Goal: Task Accomplishment & Management: Use online tool/utility

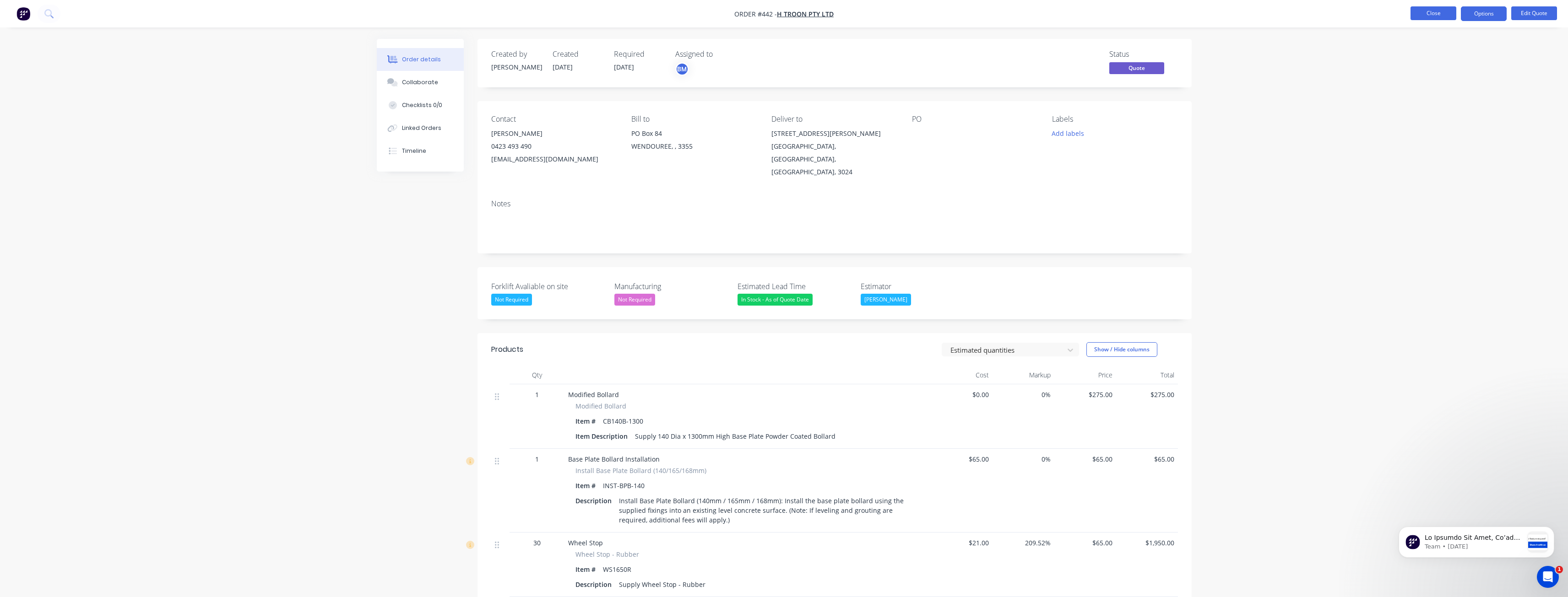
click at [1437, 14] on button "Close" at bounding box center [1433, 13] width 46 height 13
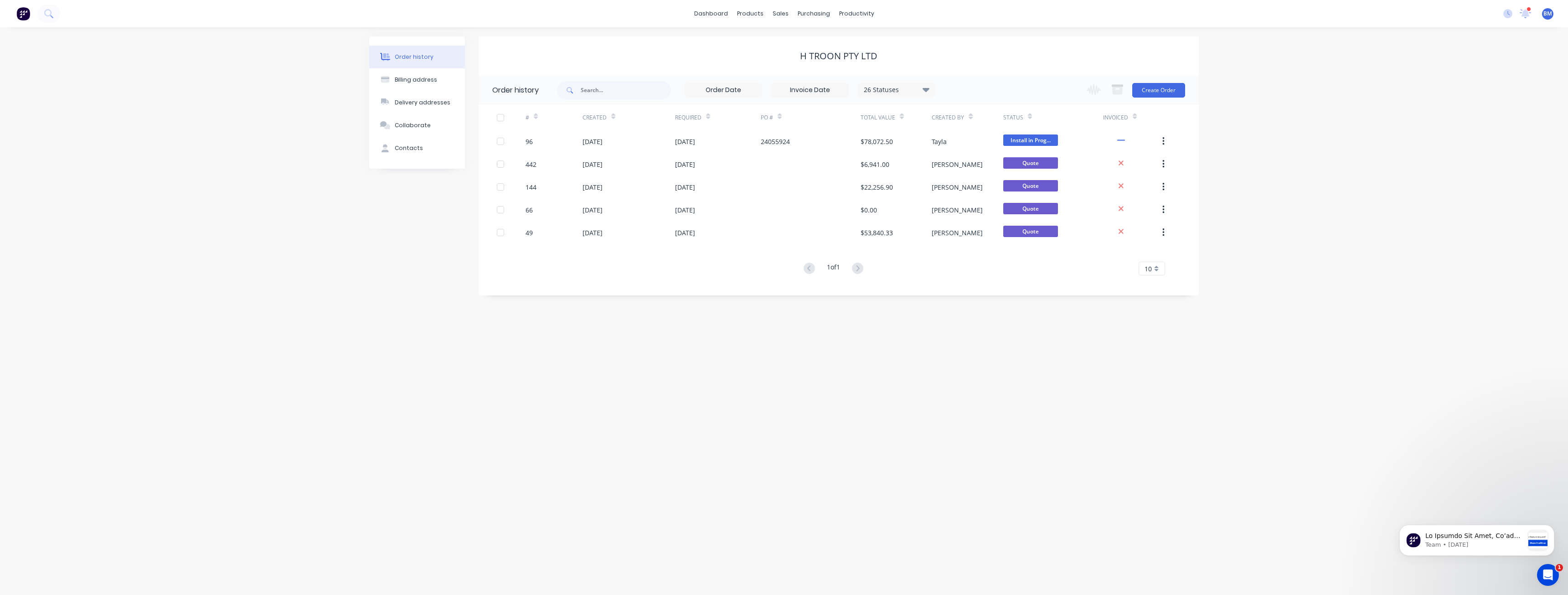
click at [195, 124] on div "Order history Billing address Delivery addresses Collaborate Contacts H Troon P…" at bounding box center [784, 311] width 1568 height 568
click at [23, 10] on img at bounding box center [23, 13] width 13 height 13
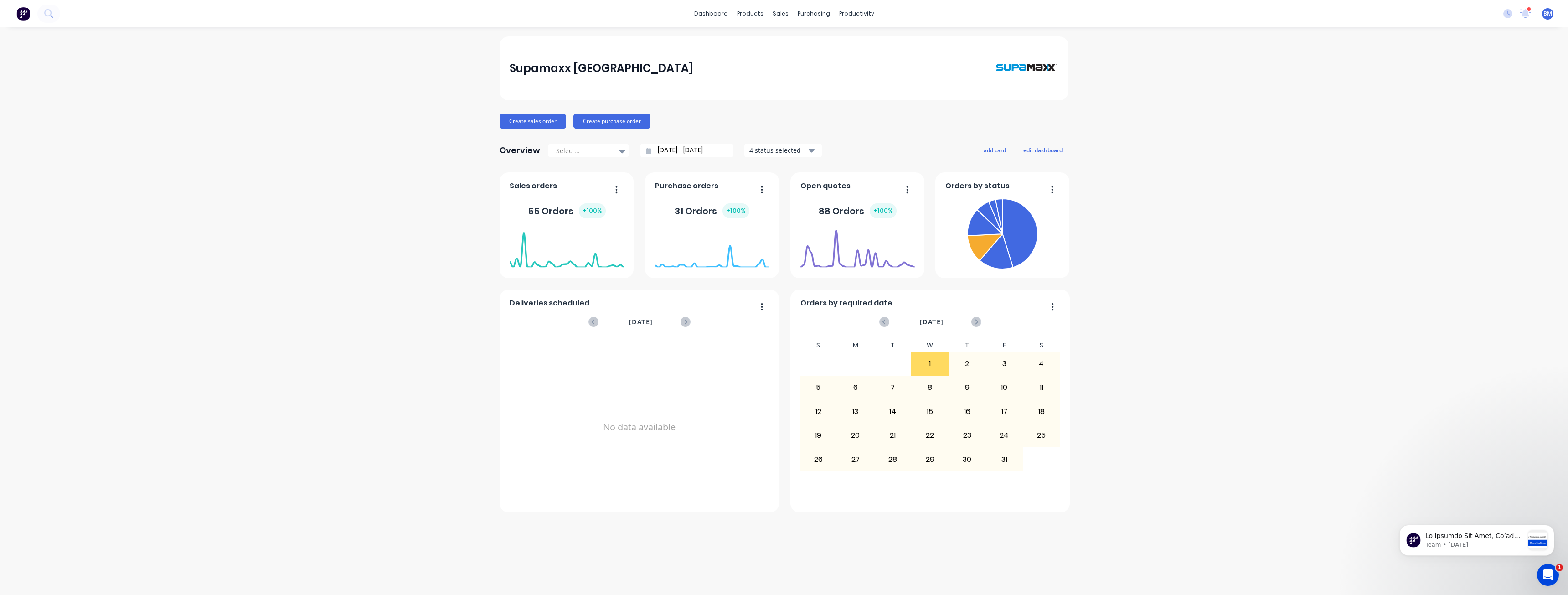
click at [146, 130] on div "Supamaxx Australia Create sales order Create purchase order Overview Select... …" at bounding box center [784, 311] width 1568 height 549
click at [24, 12] on img at bounding box center [23, 13] width 13 height 13
click at [21, 10] on img at bounding box center [23, 13] width 13 height 13
click at [284, 241] on div "Supamaxx Australia Create sales order Create purchase order Overview Select... …" at bounding box center [784, 311] width 1568 height 549
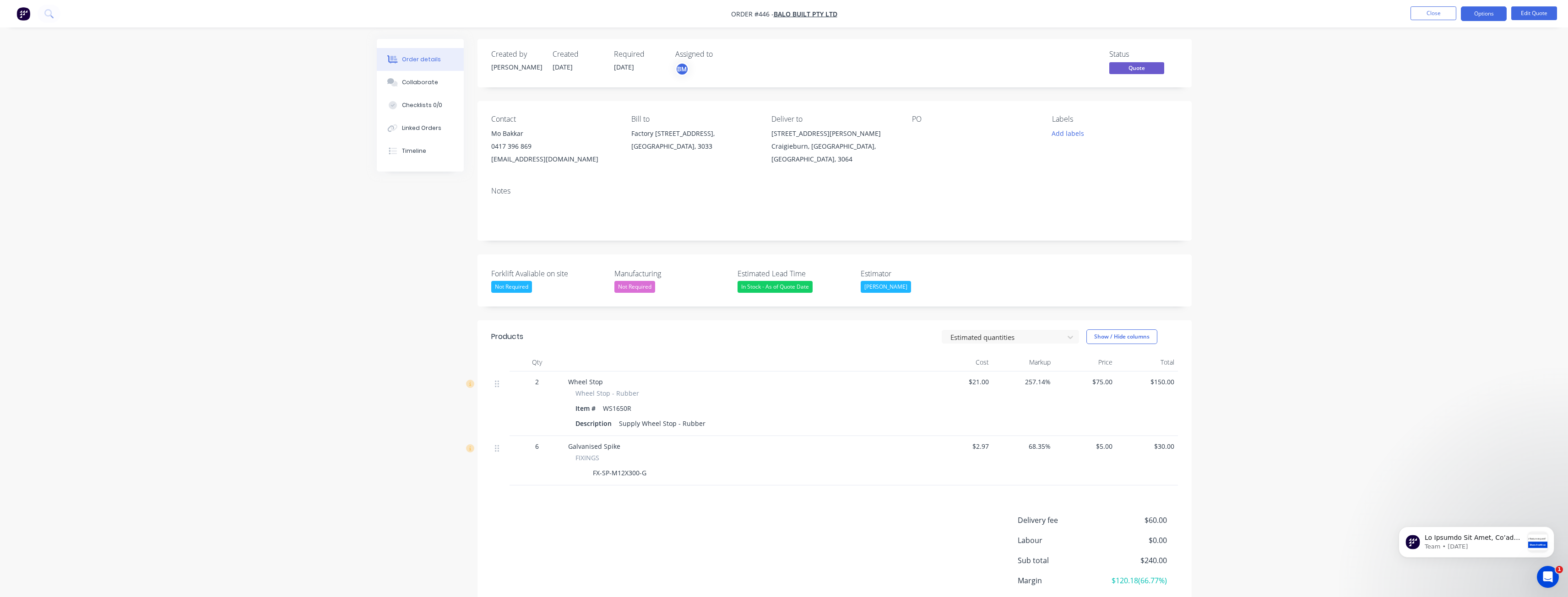
click at [293, 247] on div "Order details Collaborate Checklists 0/0 Linked Orders Timeline Order details C…" at bounding box center [784, 334] width 1568 height 668
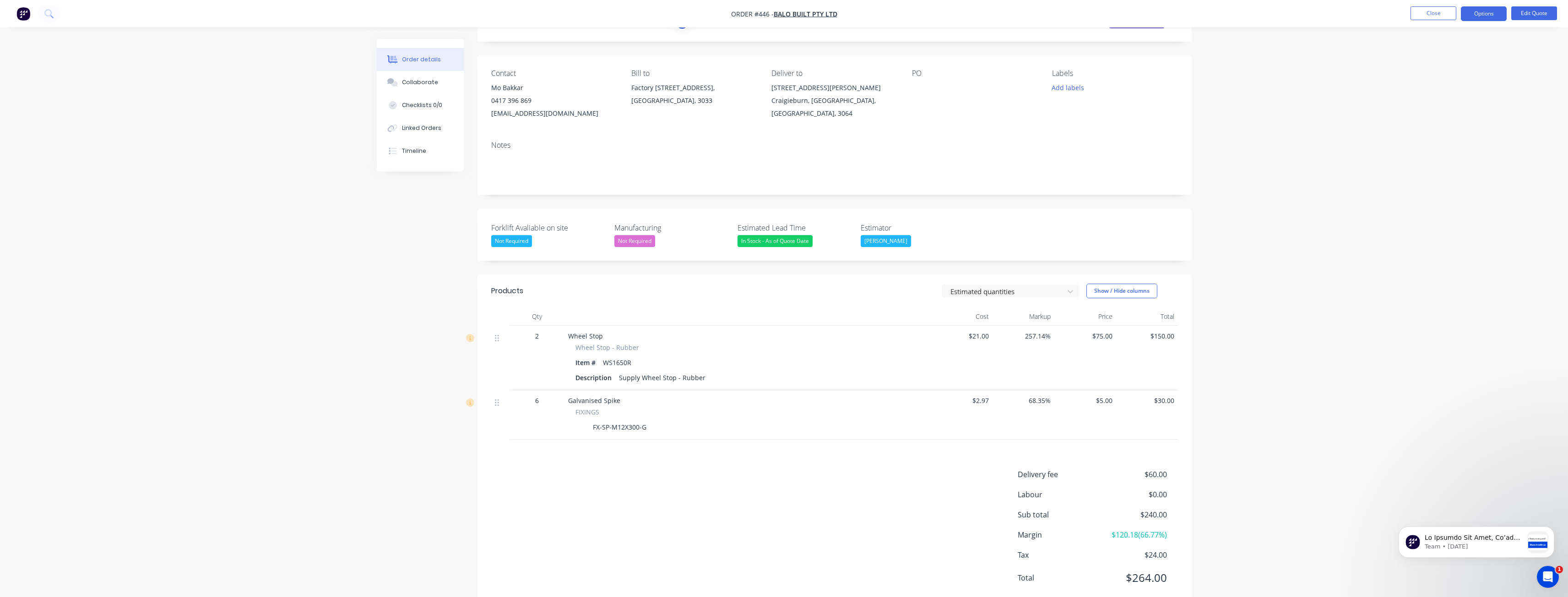
click at [369, 348] on div "Order details Collaborate Checklists 0/0 Linked Orders Timeline Order details C…" at bounding box center [784, 308] width 833 height 629
click at [381, 334] on div "Created by [PERSON_NAME] Created [DATE] Required [DATE] Assigned to BM Status Q…" at bounding box center [784, 308] width 815 height 629
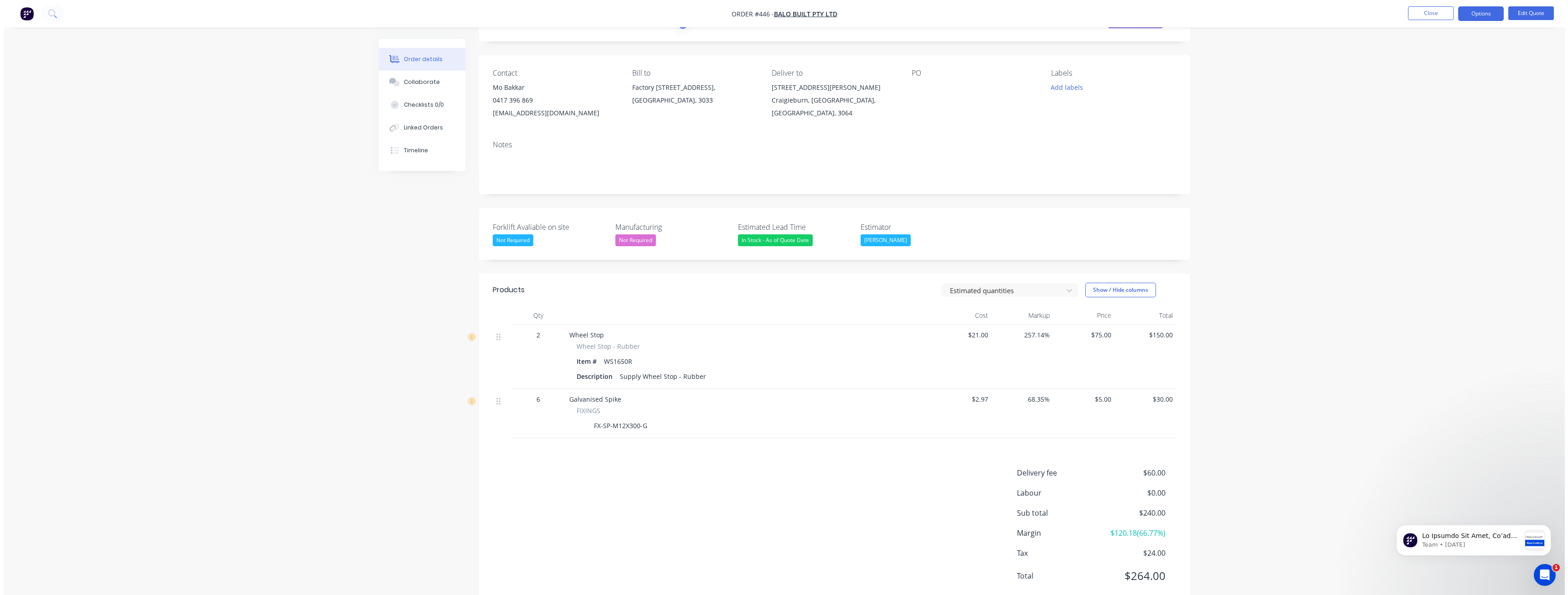
scroll to position [0, 0]
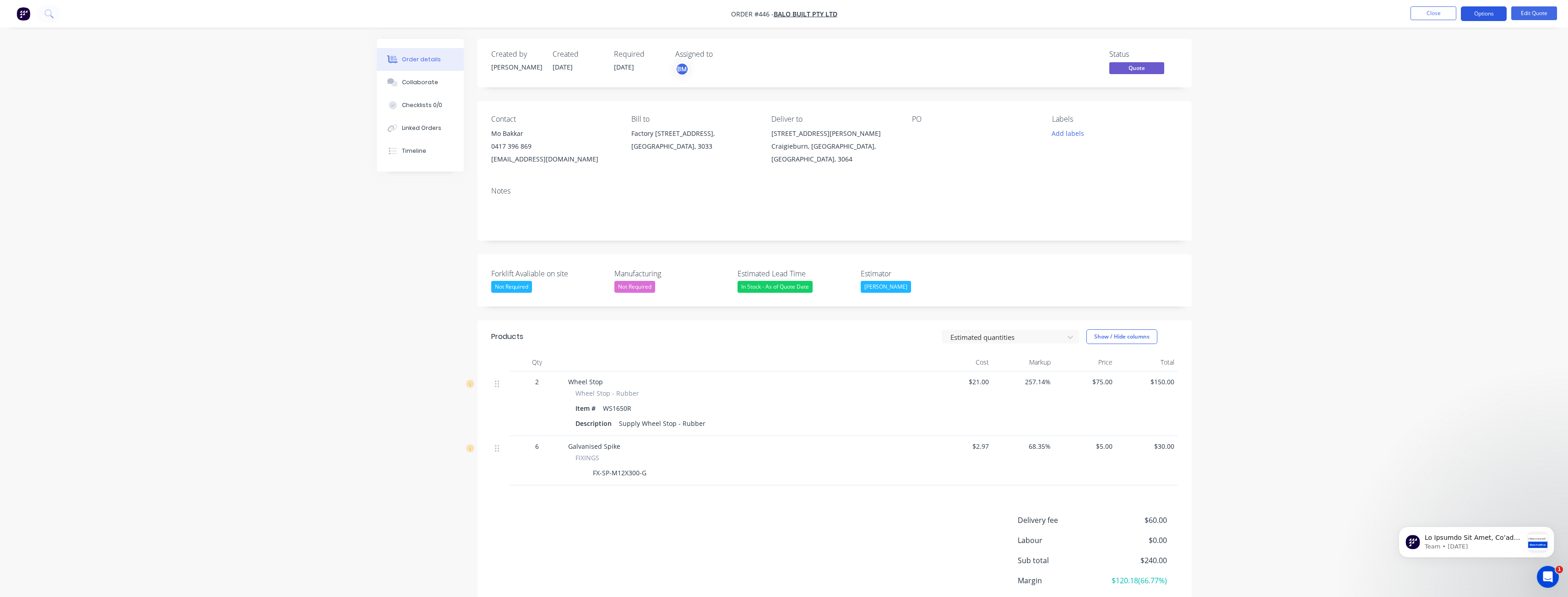
click at [1484, 13] on button "Options" at bounding box center [1484, 13] width 46 height 15
click at [1436, 109] on div "Convert to Order" at bounding box center [1456, 111] width 84 height 13
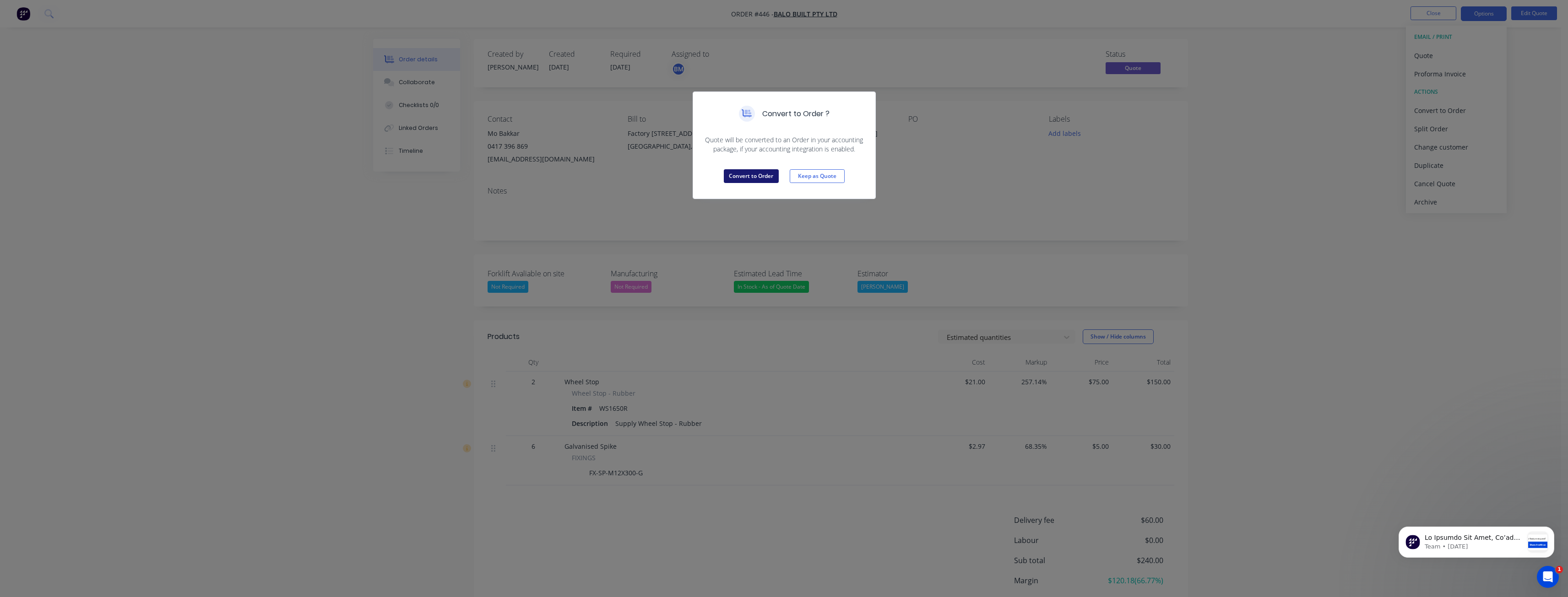
click at [748, 171] on button "Convert to Order" at bounding box center [751, 176] width 55 height 13
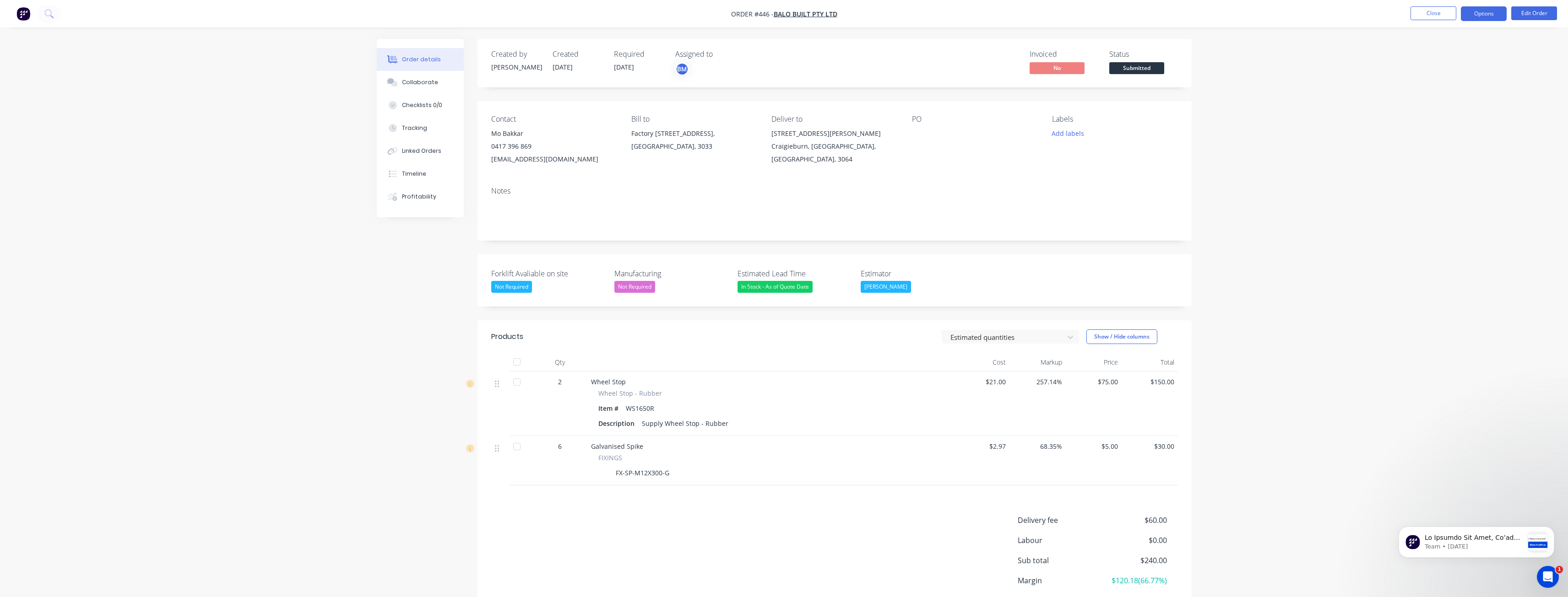
click at [1473, 15] on button "Options" at bounding box center [1484, 13] width 46 height 15
click at [1418, 54] on div "Invoice" at bounding box center [1456, 56] width 84 height 13
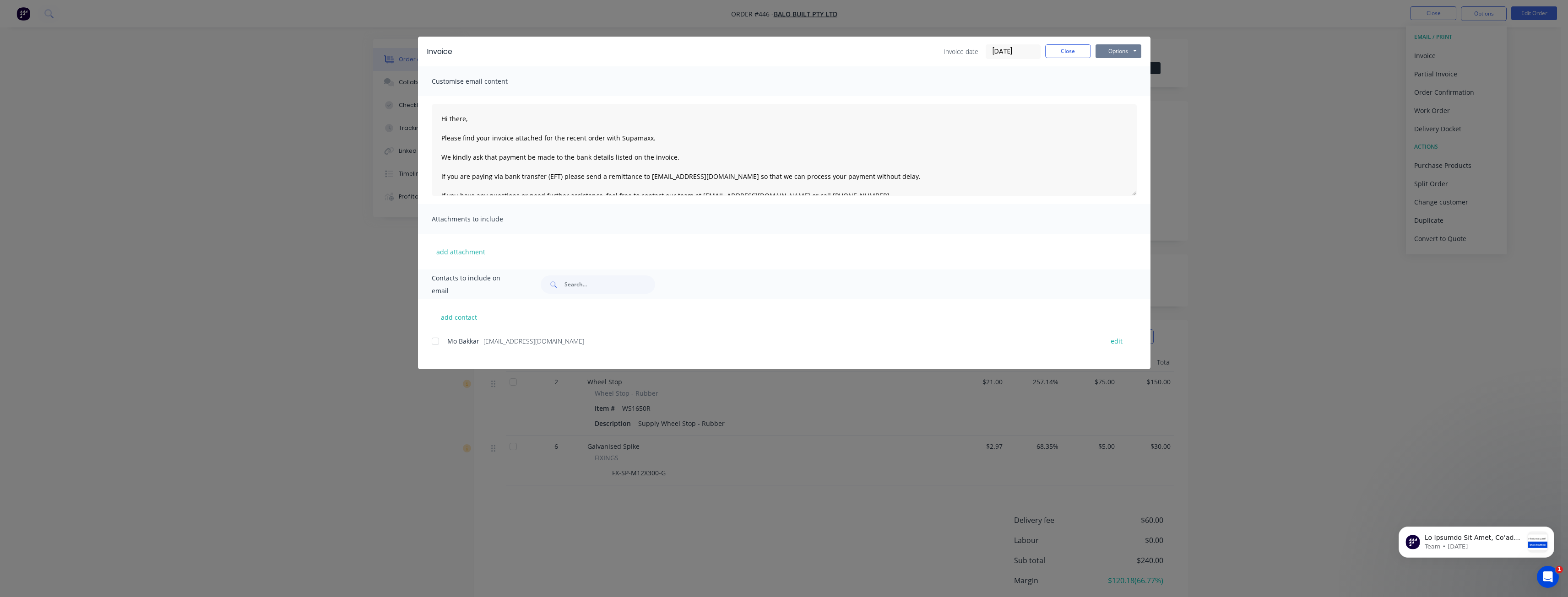
click at [1111, 53] on button "Options" at bounding box center [1118, 51] width 46 height 13
click at [717, 243] on div "add attachment" at bounding box center [784, 252] width 732 height 35
click at [462, 317] on button "add contact" at bounding box center [459, 317] width 55 height 13
select select "AU"
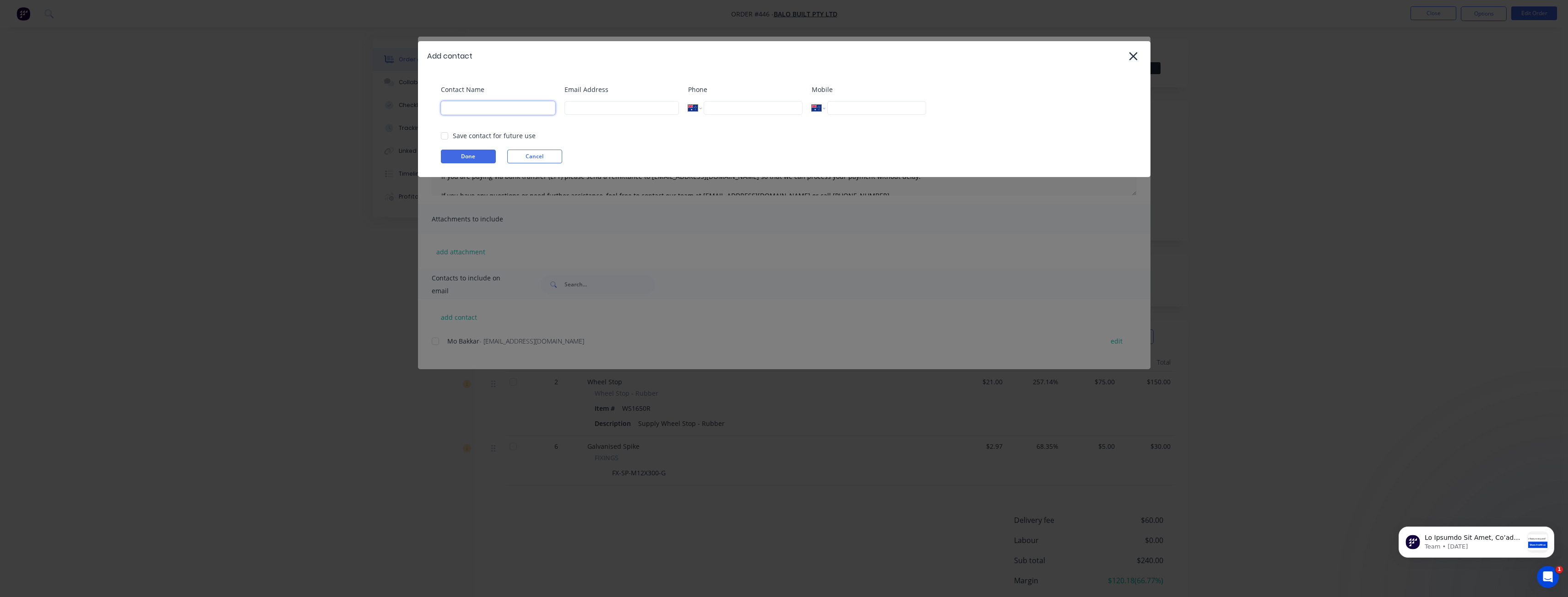
click at [468, 109] on input at bounding box center [498, 108] width 114 height 13
type input "[PERSON_NAME]"
click at [591, 106] on input at bounding box center [621, 108] width 114 height 13
type input "[PERSON_NAME][EMAIL_ADDRESS][DOMAIN_NAME]"
type input "0474 196 301"
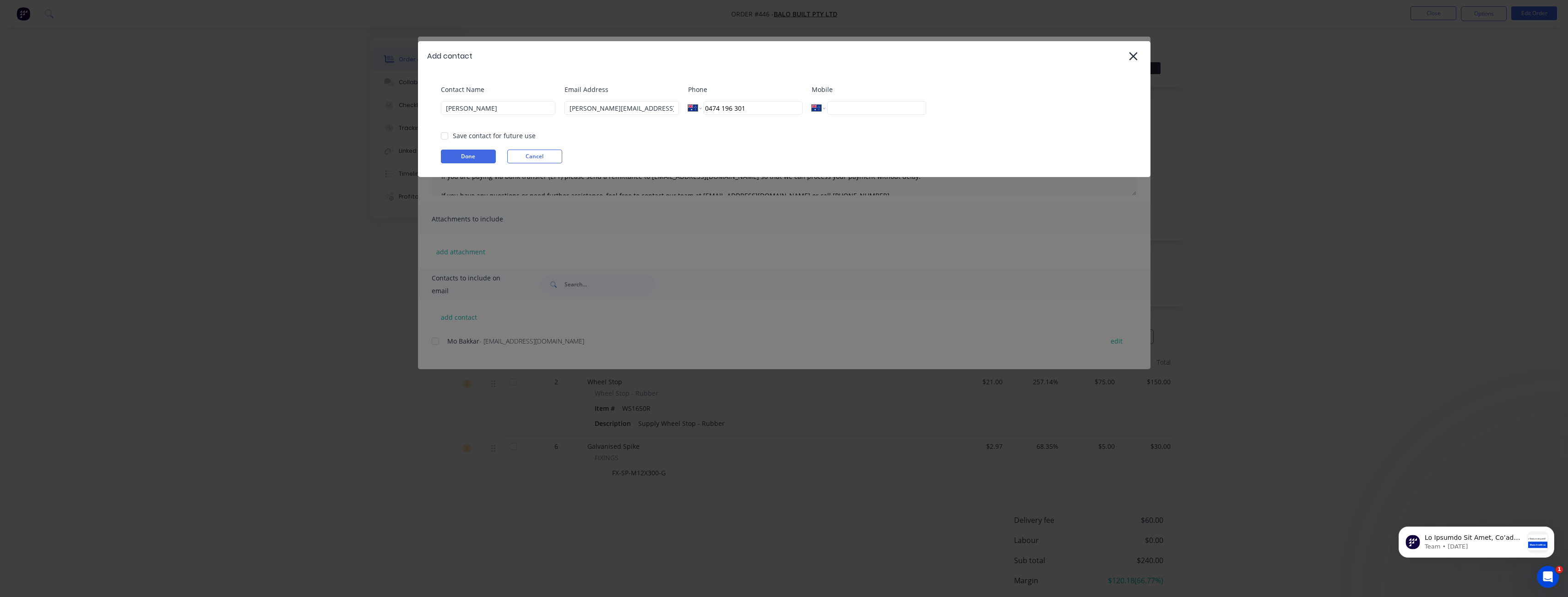
drag, startPoint x: 753, startPoint y: 107, endPoint x: 628, endPoint y: 109, distance: 125.0
click at [628, 109] on div "Contact Name [PERSON_NAME] Email Address [PERSON_NAME][EMAIL_ADDRESS][DOMAIN_NA…" at bounding box center [789, 103] width 696 height 37
click at [687, 152] on div "Done Cancel" at bounding box center [789, 156] width 696 height 13
click at [445, 136] on div at bounding box center [444, 136] width 18 height 18
click at [463, 154] on button "Done" at bounding box center [468, 156] width 55 height 13
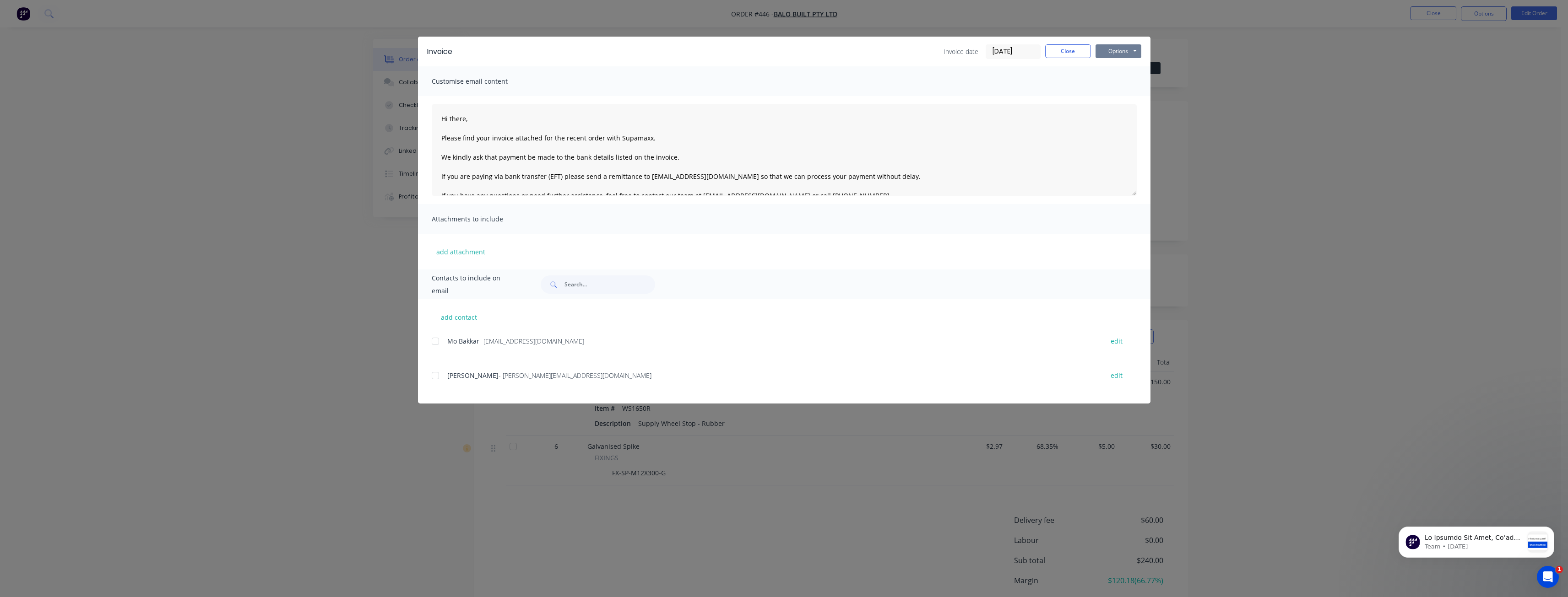
click at [1105, 49] on button "Options" at bounding box center [1118, 51] width 46 height 13
click at [433, 375] on div at bounding box center [435, 376] width 18 height 18
click at [1111, 53] on button "Options" at bounding box center [1118, 51] width 46 height 13
click at [1116, 98] on button "Email" at bounding box center [1125, 98] width 59 height 15
click at [75, 577] on icon "button" at bounding box center [76, 578] width 5 height 5
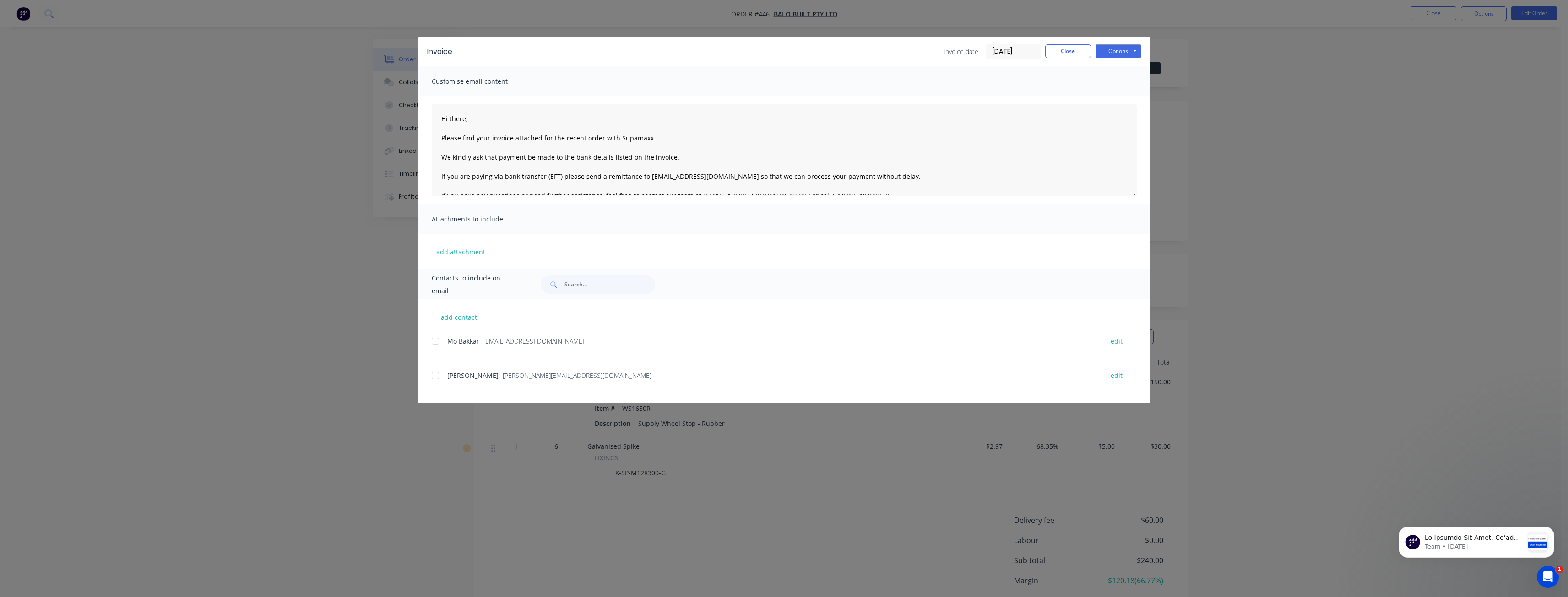
click at [233, 397] on div "Invoice Invoice date [DATE] Close Options Preview Print Email Customise email c…" at bounding box center [784, 298] width 1568 height 597
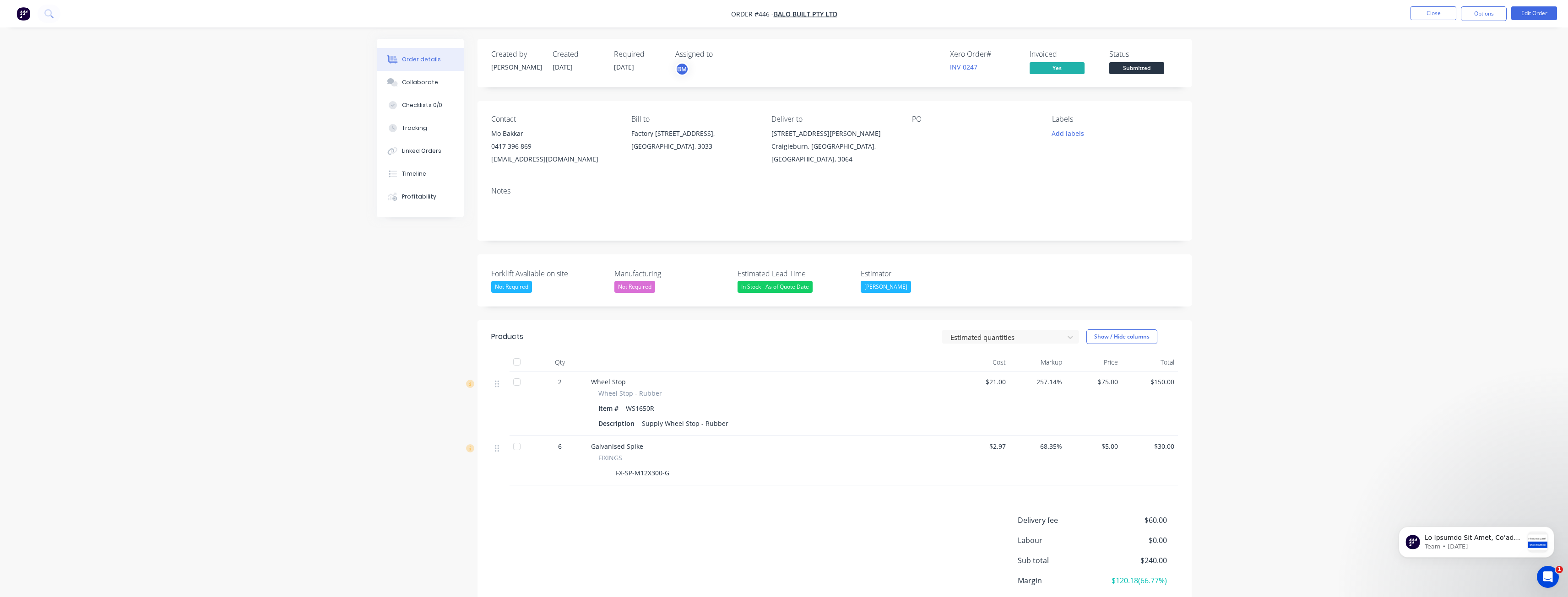
click at [1306, 156] on div "Order details Collaborate Checklists 0/0 Tracking Linked Orders Timeline Profit…" at bounding box center [784, 334] width 1568 height 668
click at [152, 165] on div "Order details Collaborate Checklists 0/0 Tracking Linked Orders Timeline Profit…" at bounding box center [784, 334] width 1568 height 668
click at [318, 198] on div "Order details Collaborate Checklists 0/0 Tracking Linked Orders Timeline Profit…" at bounding box center [784, 334] width 1568 height 668
click at [324, 298] on div "Order details Collaborate Checklists 0/0 Tracking Linked Orders Timeline Profit…" at bounding box center [784, 334] width 1568 height 668
click at [1477, 13] on button "Options" at bounding box center [1484, 13] width 46 height 15
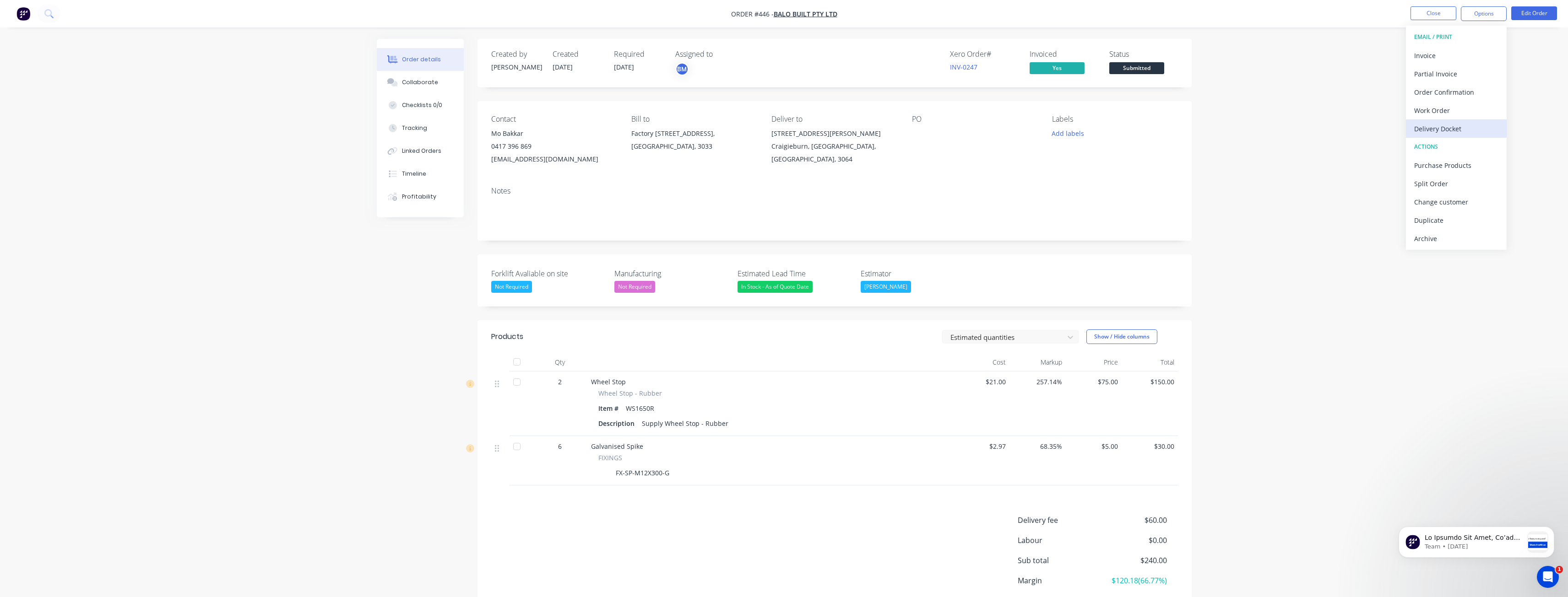
click at [1421, 125] on div "Delivery Docket" at bounding box center [1456, 129] width 84 height 13
click at [1429, 89] on div "Without pricing" at bounding box center [1456, 92] width 84 height 13
click at [329, 187] on div "Order details Collaborate Checklists 0/0 Tracking Linked Orders Timeline Profit…" at bounding box center [784, 334] width 1568 height 668
click at [286, 170] on div "Order details Collaborate Checklists 0/0 Tracking Linked Orders Timeline Profit…" at bounding box center [784, 334] width 1568 height 668
click at [227, 125] on div "Order details Collaborate Checklists 0/0 Tracking Linked Orders Timeline Profit…" at bounding box center [784, 334] width 1568 height 668
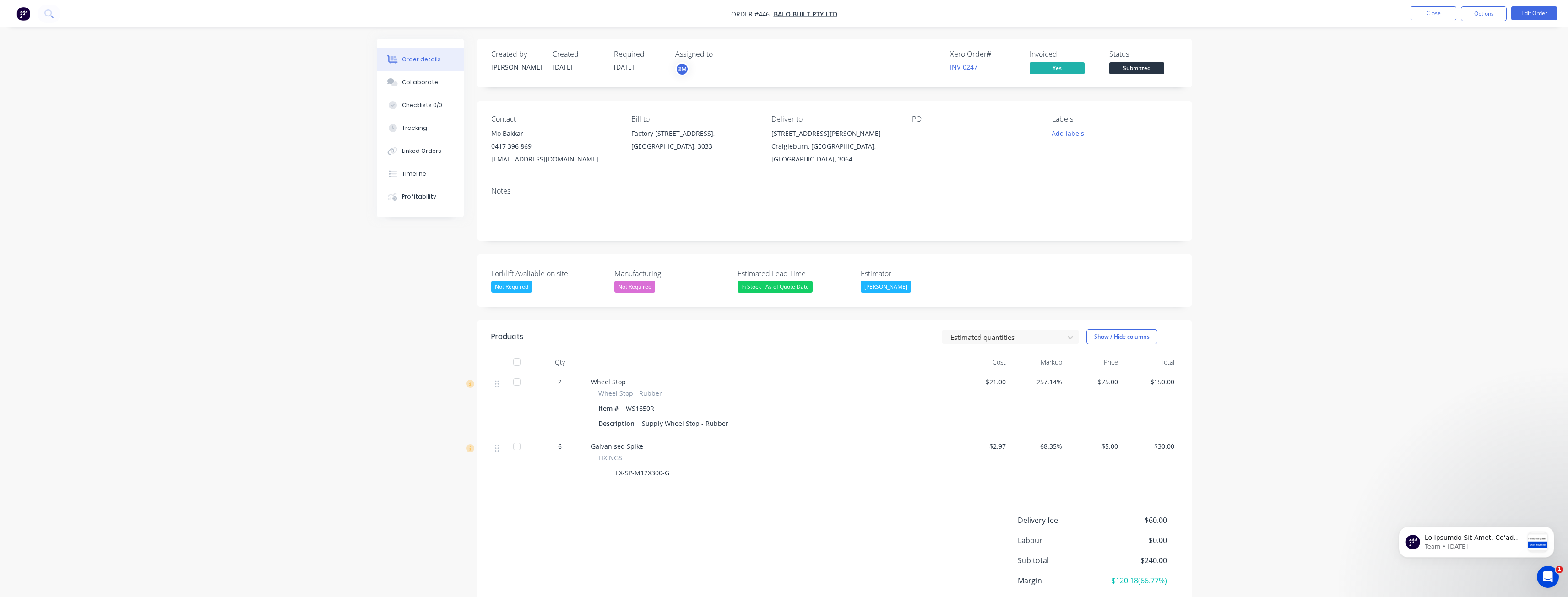
click at [269, 148] on div "Order details Collaborate Checklists 0/0 Tracking Linked Orders Timeline Profit…" at bounding box center [784, 334] width 1568 height 668
click at [23, 11] on img "button" at bounding box center [23, 13] width 13 height 13
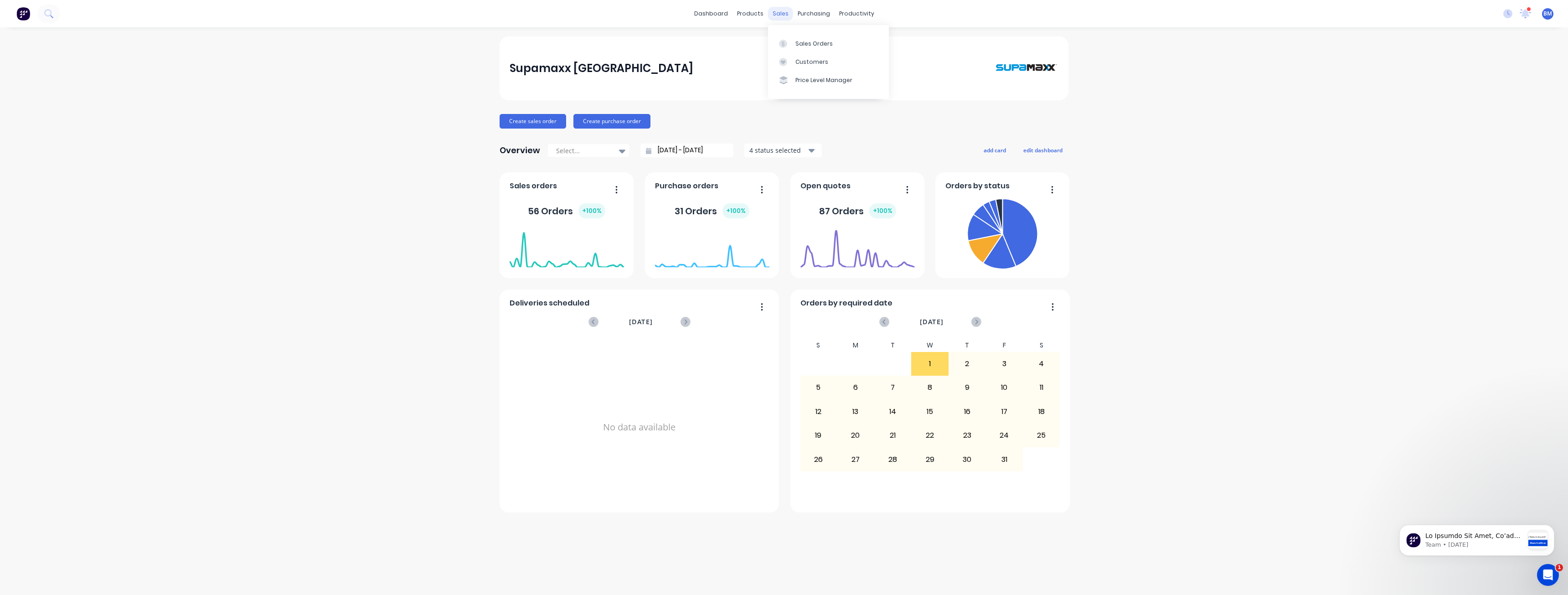
click at [779, 14] on div "sales" at bounding box center [780, 13] width 25 height 13
click at [805, 42] on div "Sales Orders" at bounding box center [814, 43] width 37 height 8
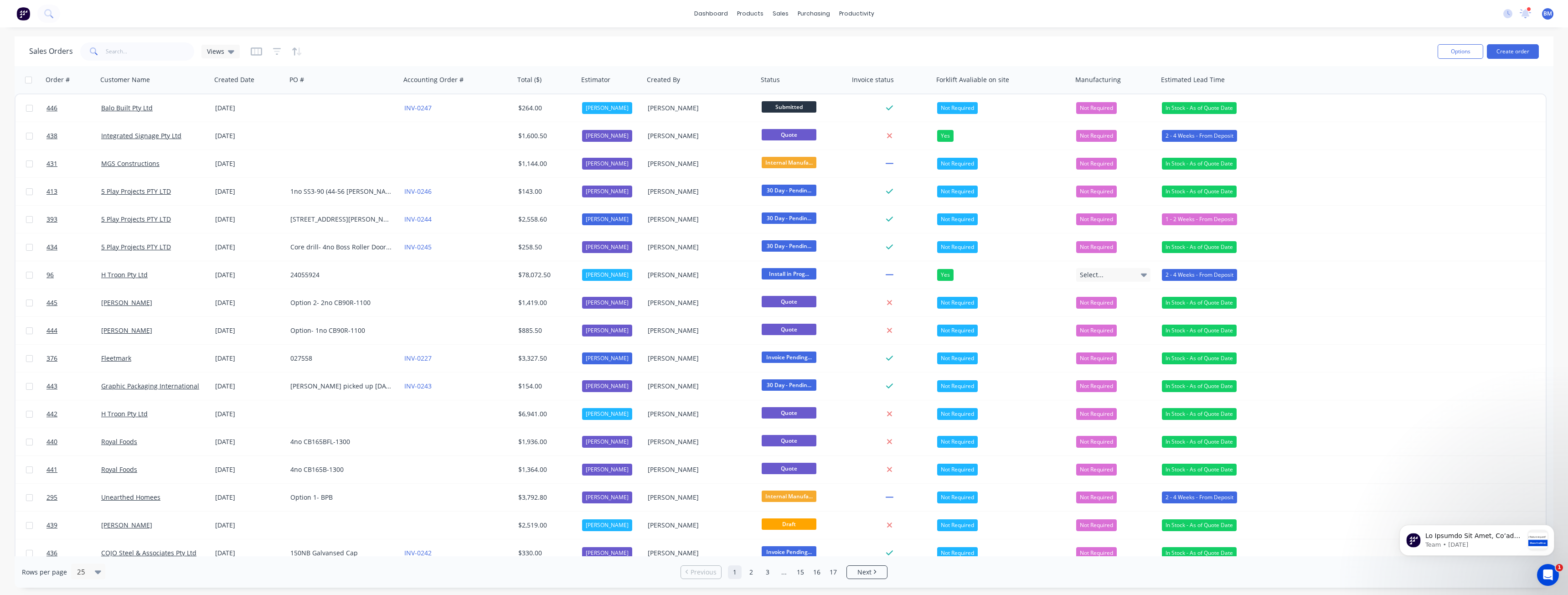
click at [486, 45] on div "Sales Orders Views" at bounding box center [730, 51] width 1401 height 23
click at [365, 47] on div "Sales Orders Views" at bounding box center [730, 51] width 1401 height 23
